Goal: Transaction & Acquisition: Purchase product/service

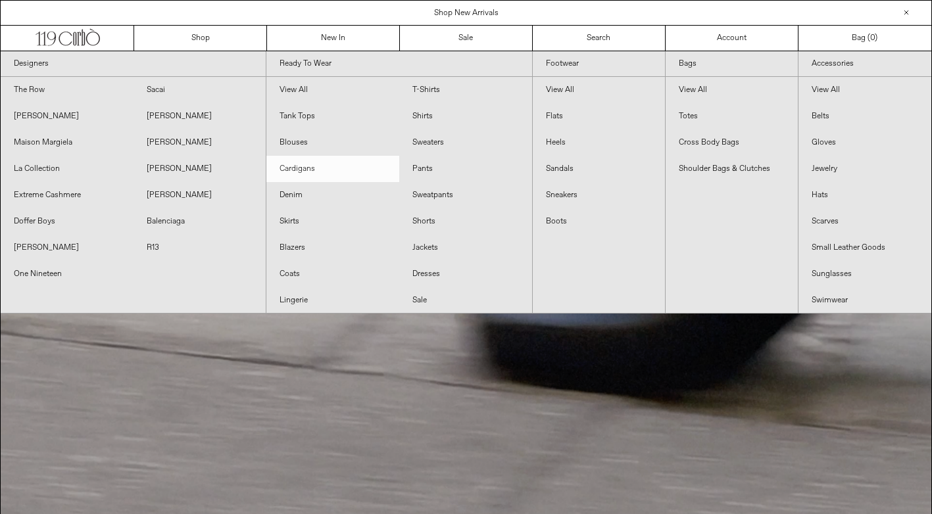
click at [304, 170] on link "Cardigans" at bounding box center [332, 169] width 133 height 26
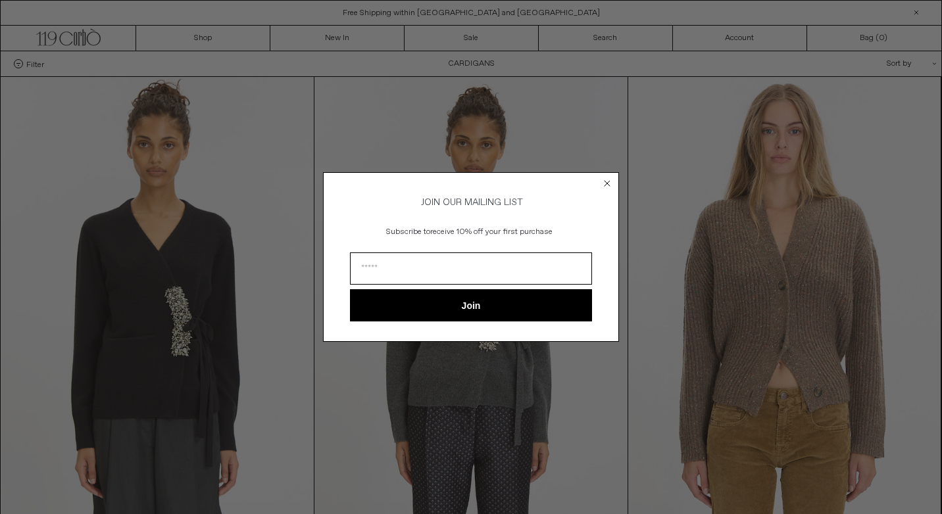
click at [610, 179] on circle "Close dialog" at bounding box center [607, 183] width 12 height 12
